Goal: Transaction & Acquisition: Purchase product/service

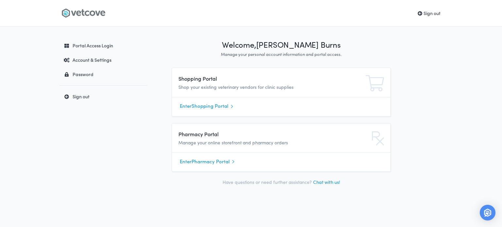
click at [219, 108] on link "Enter Shopping Portal" at bounding box center [281, 106] width 203 height 10
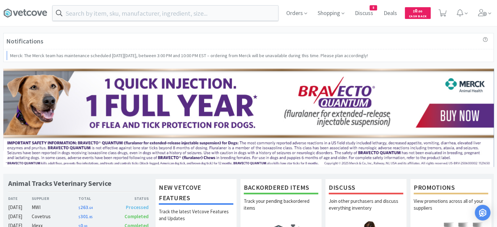
click at [187, 14] on input "text" at bounding box center [165, 13] width 225 height 15
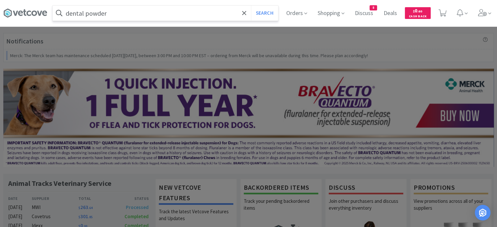
type input "dental powder"
click at [251, 6] on button "Search" at bounding box center [264, 13] width 27 height 15
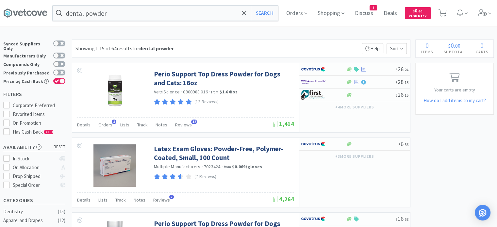
click at [24, 15] on icon at bounding box center [25, 13] width 44 height 10
